Goal: Task Accomplishment & Management: Manage account settings

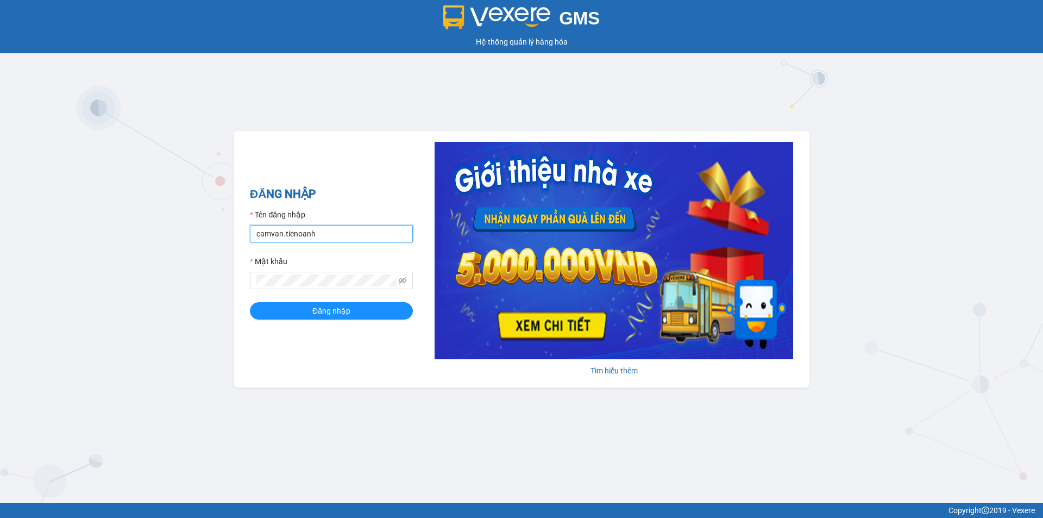
click at [280, 239] on input "camvan.tienoanh" at bounding box center [331, 233] width 163 height 17
click at [280, 236] on input "camvan.tienoanh" at bounding box center [331, 233] width 163 height 17
type input "dieulinh.tienoanh"
click at [243, 283] on div "ĐĂNG NHẬP Tên đăng nhập dieulinh.tienoanh Mật khẩu Đăng nhập [PERSON_NAME] thêm" at bounding box center [522, 259] width 576 height 256
click at [280, 316] on button "Đăng nhập" at bounding box center [331, 310] width 163 height 17
